Goal: Task Accomplishment & Management: Manage account settings

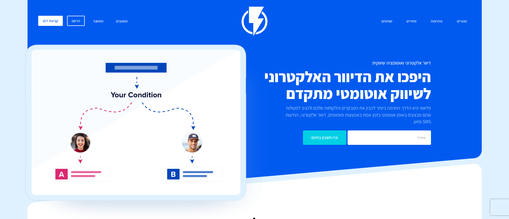
click at [98, 21] on link "התחבר" at bounding box center [98, 21] width 18 height 11
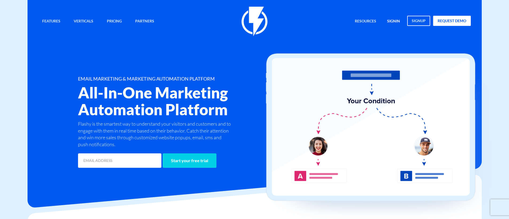
click at [393, 22] on link "signin" at bounding box center [393, 21] width 21 height 11
